Goal: Transaction & Acquisition: Download file/media

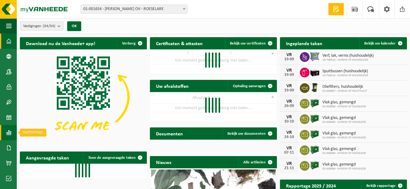
click at [9, 127] on span at bounding box center [8, 132] width 5 height 15
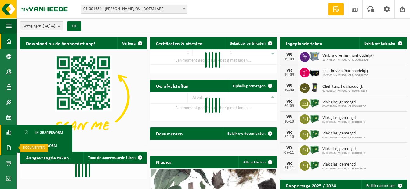
click at [7, 149] on span at bounding box center [8, 147] width 5 height 15
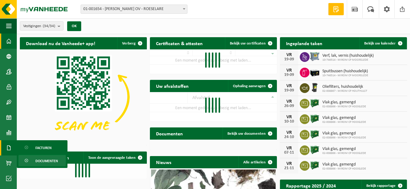
click at [33, 156] on link "Documenten" at bounding box center [42, 161] width 48 height 12
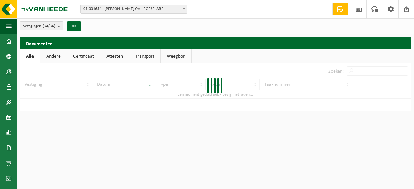
click at [185, 57] on link "Weegbon" at bounding box center [176, 56] width 31 height 14
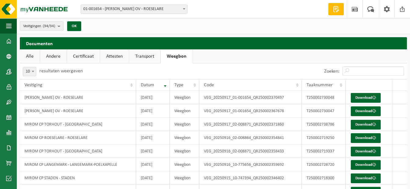
click at [49, 28] on count "(34/34)" at bounding box center [49, 26] width 13 height 4
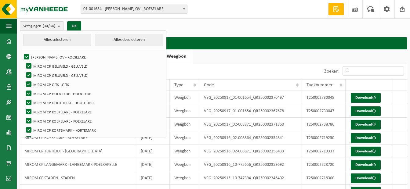
click at [49, 28] on count "(34/34)" at bounding box center [49, 26] width 13 height 4
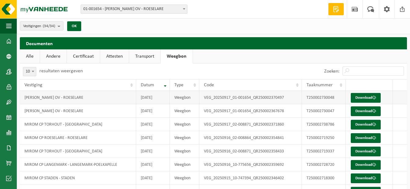
scroll to position [59, 0]
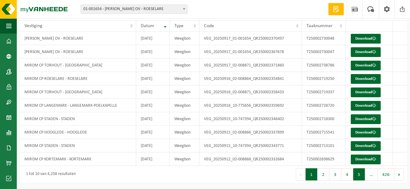
click at [356, 176] on button "5" at bounding box center [359, 174] width 12 height 12
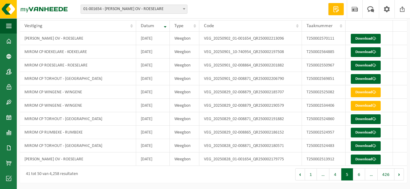
click at [358, 175] on button "6" at bounding box center [359, 174] width 12 height 12
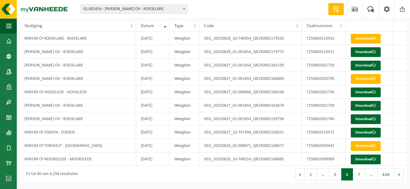
click at [358, 175] on button "7" at bounding box center [359, 174] width 12 height 12
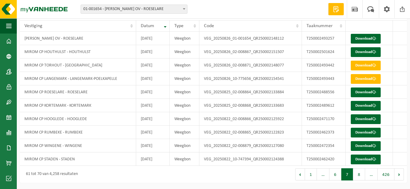
click at [358, 175] on button "8" at bounding box center [359, 174] width 12 height 12
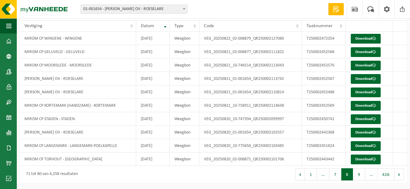
click at [358, 175] on button "9" at bounding box center [359, 174] width 12 height 12
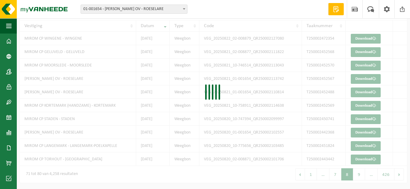
click at [358, 175] on div at bounding box center [213, 93] width 387 height 179
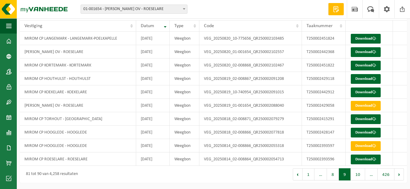
click at [358, 175] on button "10" at bounding box center [358, 174] width 14 height 12
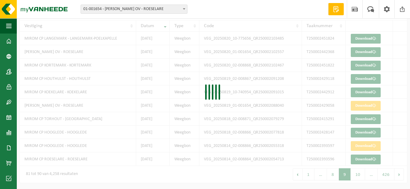
click at [358, 175] on div at bounding box center [213, 93] width 387 height 179
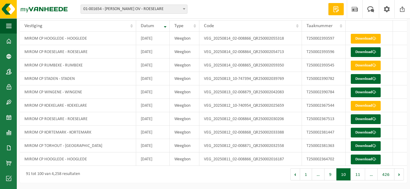
click at [358, 175] on button "11" at bounding box center [358, 174] width 14 height 12
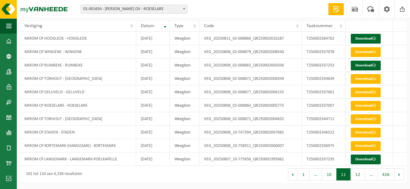
click at [358, 175] on button "12" at bounding box center [358, 174] width 14 height 12
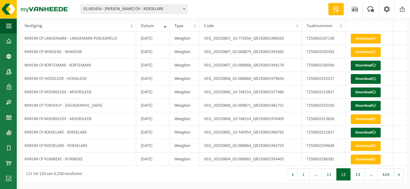
click at [358, 175] on button "13" at bounding box center [358, 174] width 14 height 12
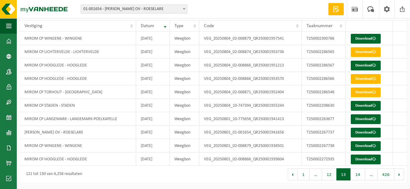
click at [358, 175] on button "14" at bounding box center [358, 174] width 14 height 12
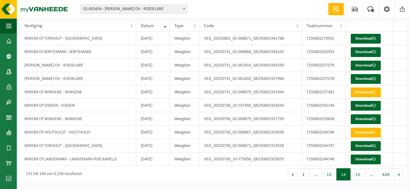
click at [358, 175] on button "15" at bounding box center [358, 174] width 14 height 12
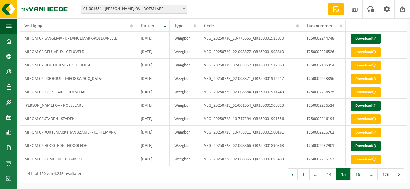
click at [360, 175] on button "16" at bounding box center [358, 174] width 14 height 12
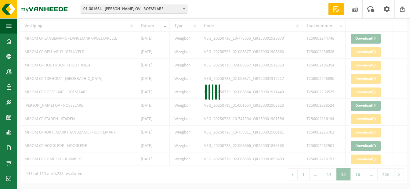
click at [360, 175] on div "10 25 50 100 10 resultaten weergeven Zoeken: Vestiging Datum Type Code Taaknumm…" at bounding box center [213, 93] width 387 height 179
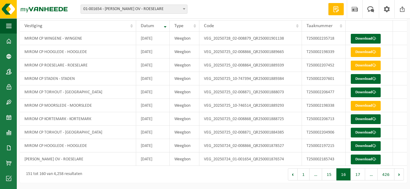
click at [360, 175] on button "17" at bounding box center [358, 174] width 14 height 12
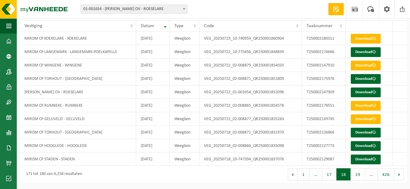
click at [360, 175] on button "19" at bounding box center [358, 174] width 14 height 12
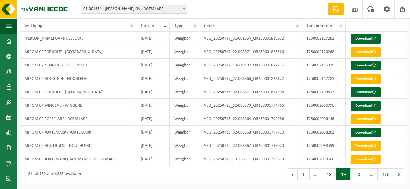
click at [360, 175] on button "20" at bounding box center [358, 174] width 14 height 12
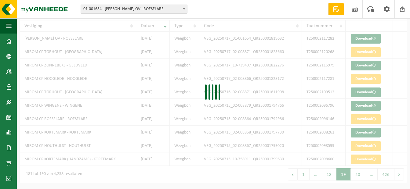
click at [360, 174] on div "10 25 50 100 10 resultaten weergeven Zoeken: Vestiging Datum Type Code Taaknumm…" at bounding box center [213, 93] width 387 height 179
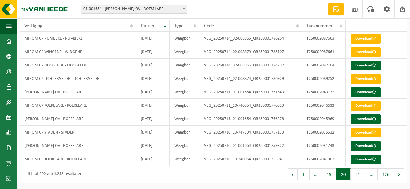
click at [360, 174] on button "21" at bounding box center [358, 174] width 14 height 12
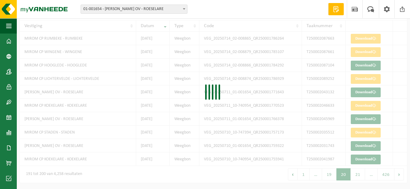
click at [360, 174] on div at bounding box center [213, 93] width 387 height 179
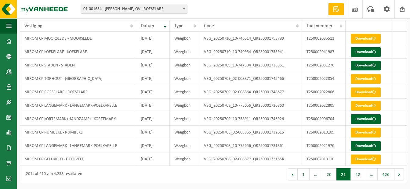
click at [360, 174] on button "22" at bounding box center [358, 174] width 14 height 12
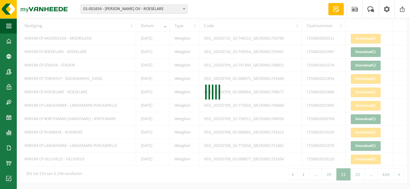
click at [360, 174] on div at bounding box center [213, 93] width 387 height 179
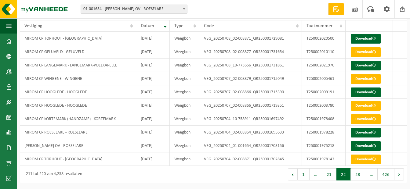
click at [360, 174] on button "23" at bounding box center [358, 174] width 14 height 12
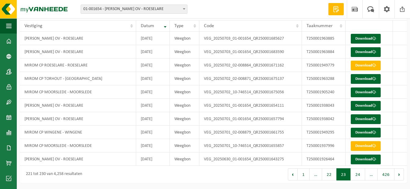
click at [360, 174] on button "24" at bounding box center [358, 174] width 14 height 12
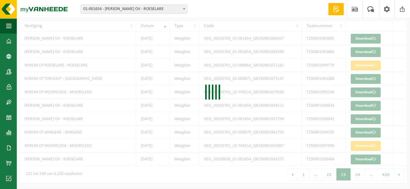
click at [360, 174] on div "10 25 50 100 10 resultaten weergeven Zoeken: Vestiging Datum Type Code Taaknumm…" at bounding box center [213, 93] width 387 height 179
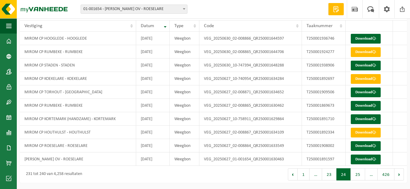
click at [360, 174] on button "25" at bounding box center [358, 174] width 14 height 12
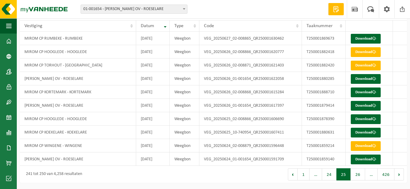
click at [360, 174] on button "26" at bounding box center [358, 174] width 14 height 12
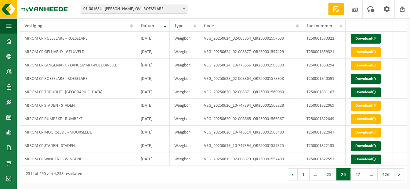
click at [360, 174] on button "27" at bounding box center [358, 174] width 14 height 12
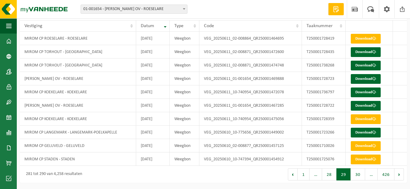
click at [360, 174] on button "30" at bounding box center [358, 174] width 14 height 12
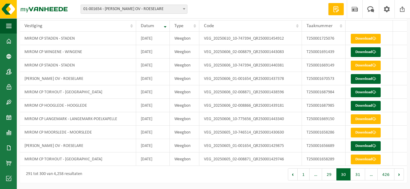
click at [360, 174] on button "31" at bounding box center [358, 174] width 14 height 12
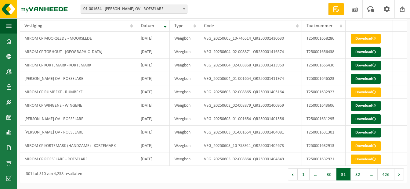
click at [360, 174] on button "32" at bounding box center [358, 174] width 14 height 12
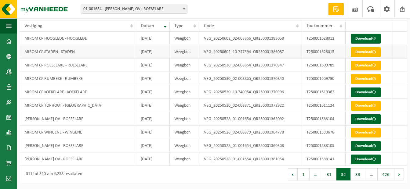
click at [374, 49] on link "Download" at bounding box center [366, 52] width 30 height 10
click at [329, 174] on button "31" at bounding box center [329, 174] width 14 height 12
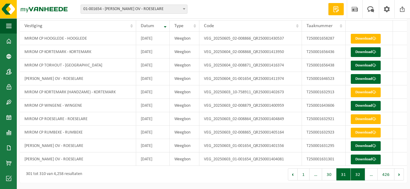
click at [353, 172] on button "32" at bounding box center [358, 174] width 14 height 12
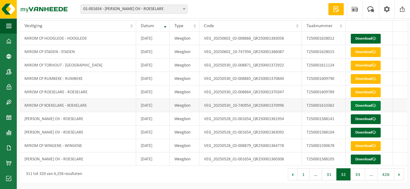
click at [372, 106] on link "Download" at bounding box center [366, 106] width 30 height 10
click at [362, 91] on link "Download" at bounding box center [366, 93] width 30 height 10
click at [360, 175] on button "33" at bounding box center [358, 174] width 14 height 12
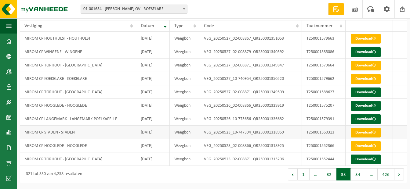
click at [370, 129] on link "Download" at bounding box center [366, 133] width 30 height 10
click at [328, 171] on button "32" at bounding box center [329, 174] width 14 height 12
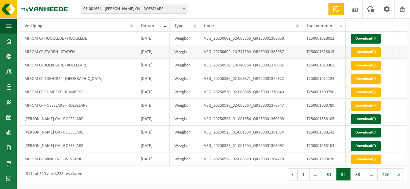
click at [376, 54] on span at bounding box center [374, 52] width 4 height 4
click at [329, 176] on button "31" at bounding box center [329, 174] width 14 height 12
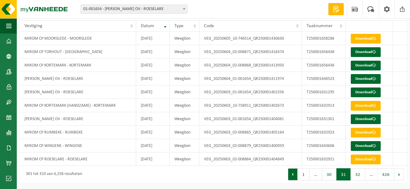
click at [295, 177] on button "Vorige" at bounding box center [293, 174] width 10 height 12
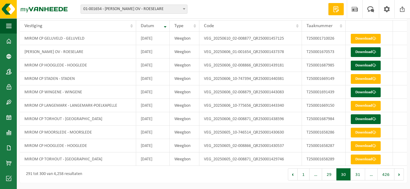
click at [301, 175] on button "1" at bounding box center [303, 174] width 12 height 12
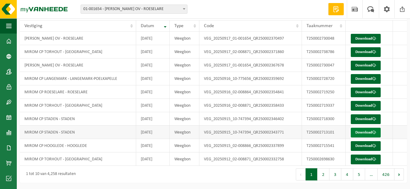
click at [356, 128] on link "Download" at bounding box center [366, 133] width 30 height 10
